Goal: Transaction & Acquisition: Purchase product/service

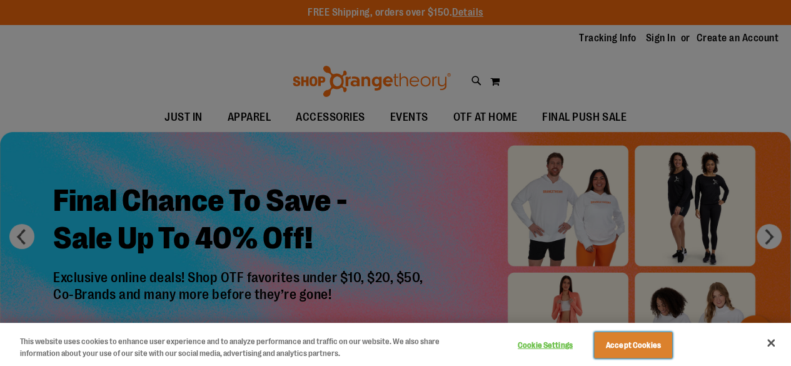
click at [667, 343] on button "Accept Cookies" at bounding box center [633, 345] width 78 height 26
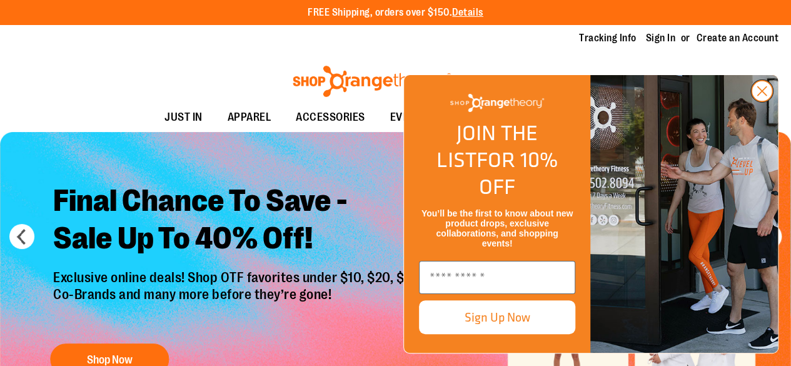
click at [755, 101] on circle "Close dialog" at bounding box center [762, 91] width 21 height 21
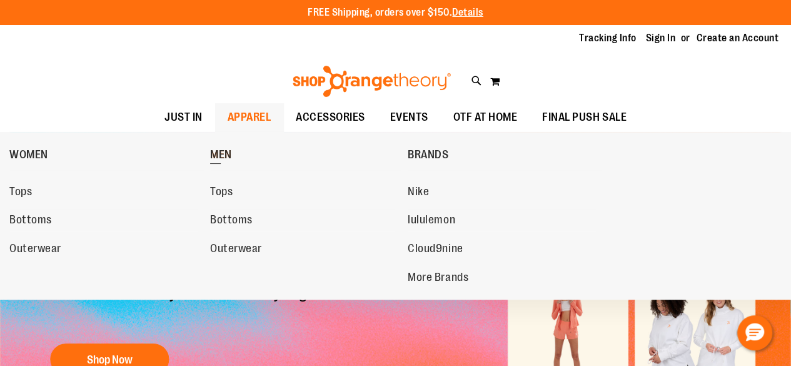
click at [224, 154] on span "MEN" at bounding box center [221, 156] width 22 height 16
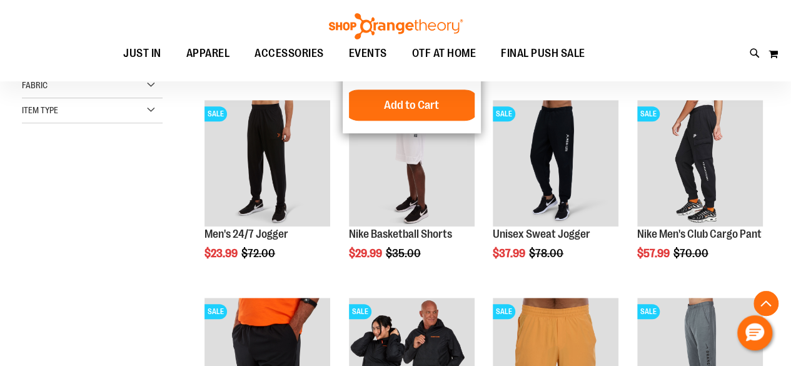
scroll to position [351, 0]
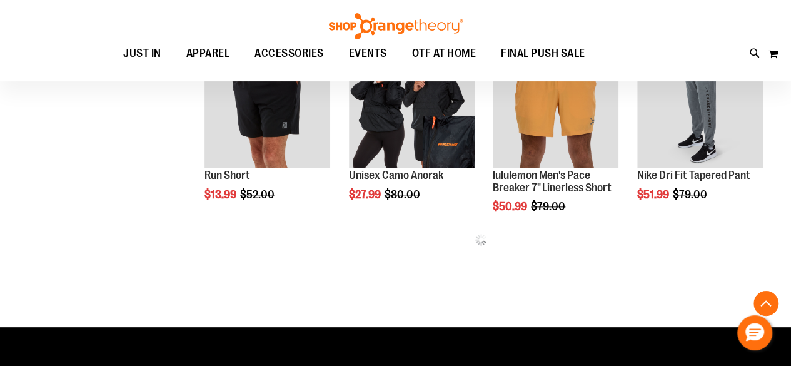
scroll to position [606, 0]
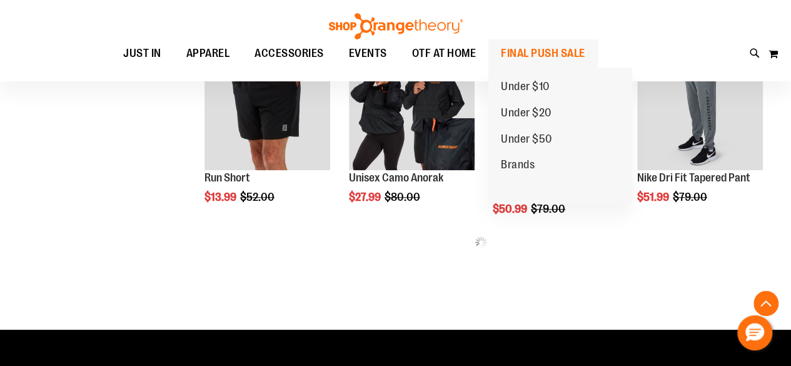
click at [542, 46] on span "FINAL PUSH SALE" at bounding box center [543, 53] width 84 height 28
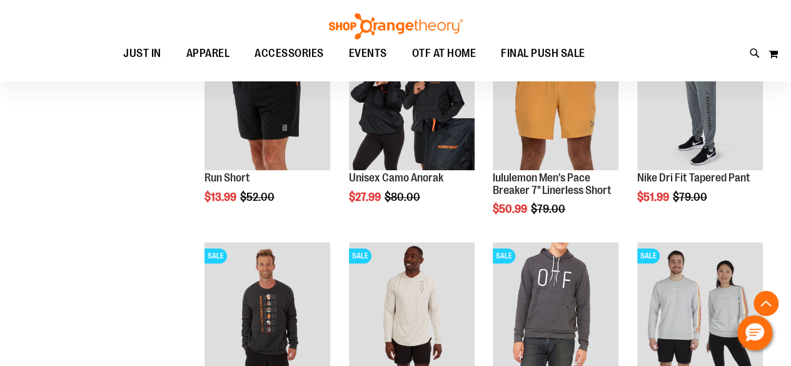
click at [146, 188] on div "**********" at bounding box center [395, 247] width 747 height 1312
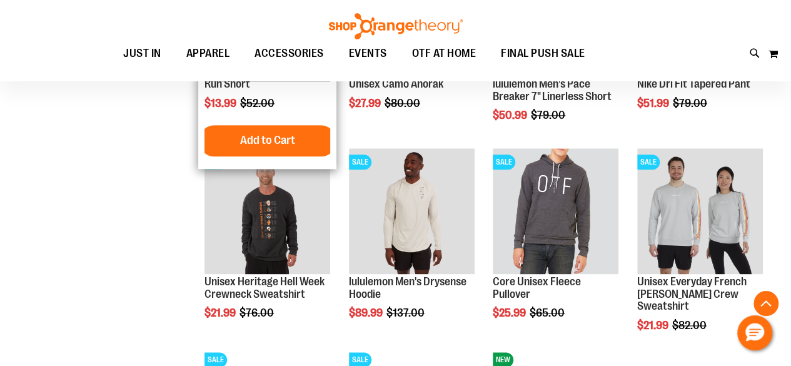
scroll to position [700, 0]
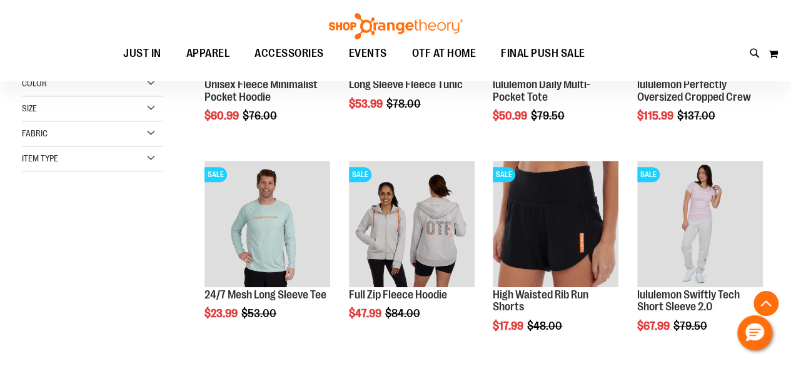
scroll to position [305, 0]
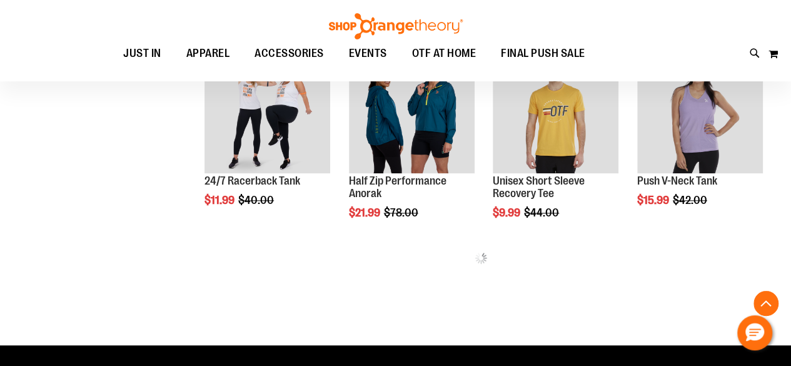
scroll to position [727, 0]
